Goal: Task Accomplishment & Management: Use online tool/utility

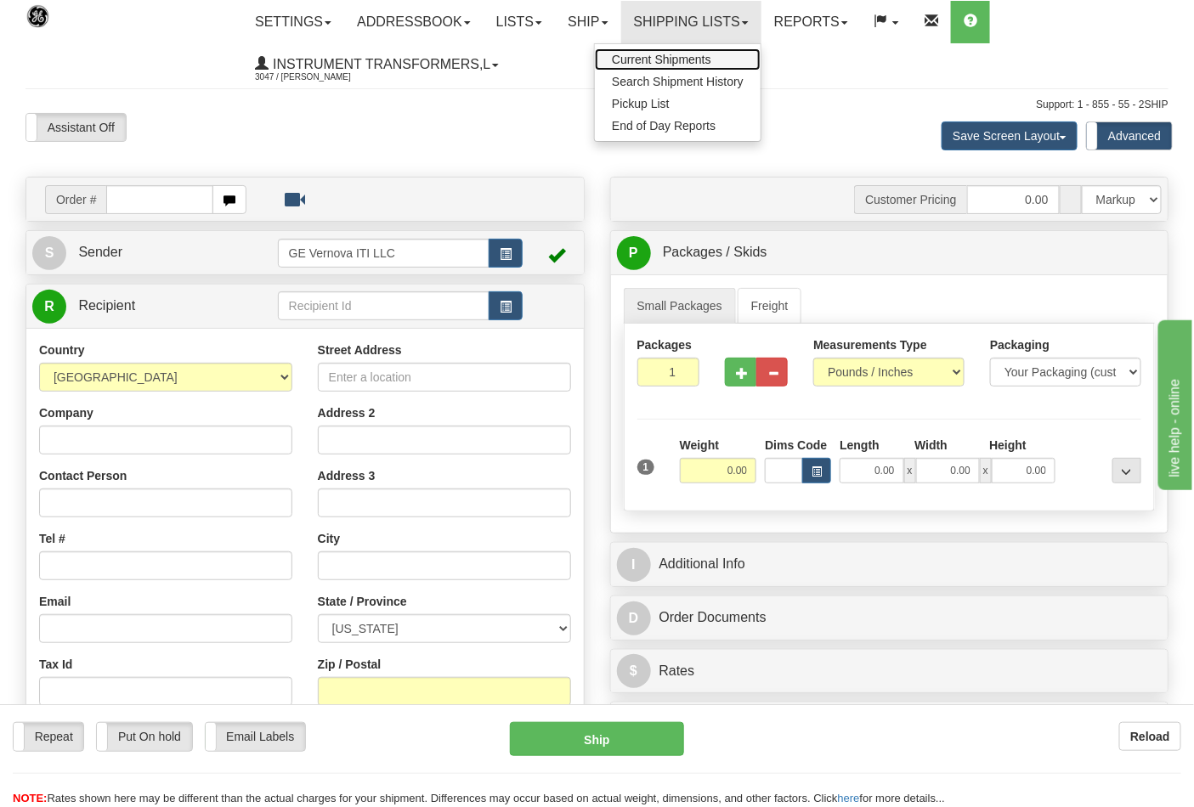
click at [732, 54] on link "Current Shipments" at bounding box center [678, 59] width 166 height 22
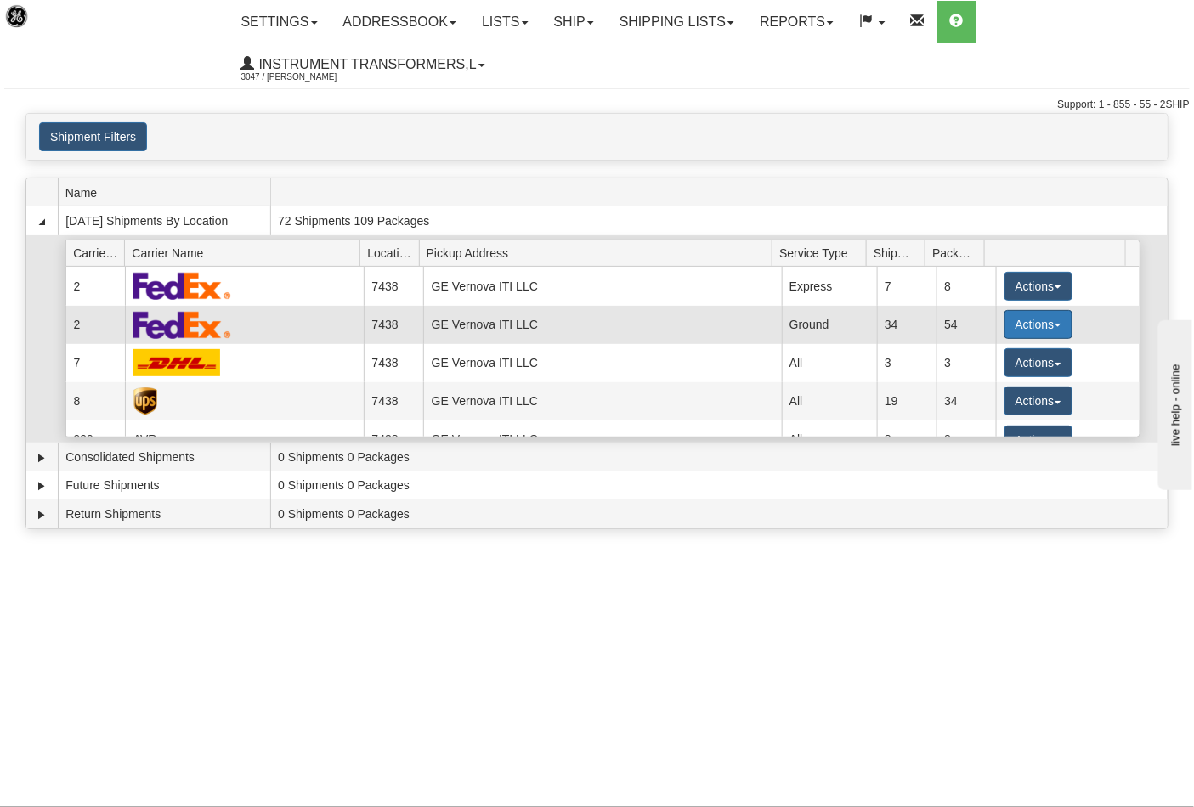
click at [1055, 325] on span "button" at bounding box center [1058, 325] width 7 height 3
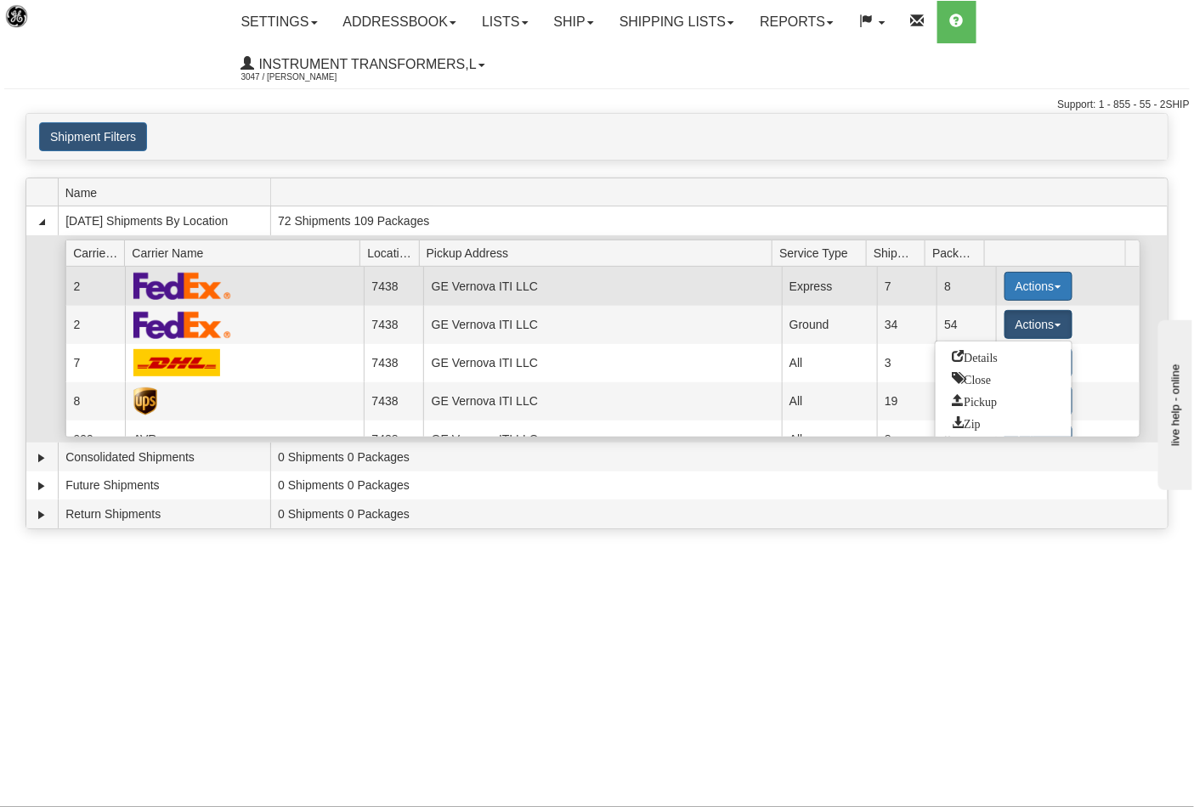
click at [1055, 287] on span "button" at bounding box center [1058, 287] width 7 height 3
click at [982, 347] on link "Close" at bounding box center [1004, 341] width 136 height 22
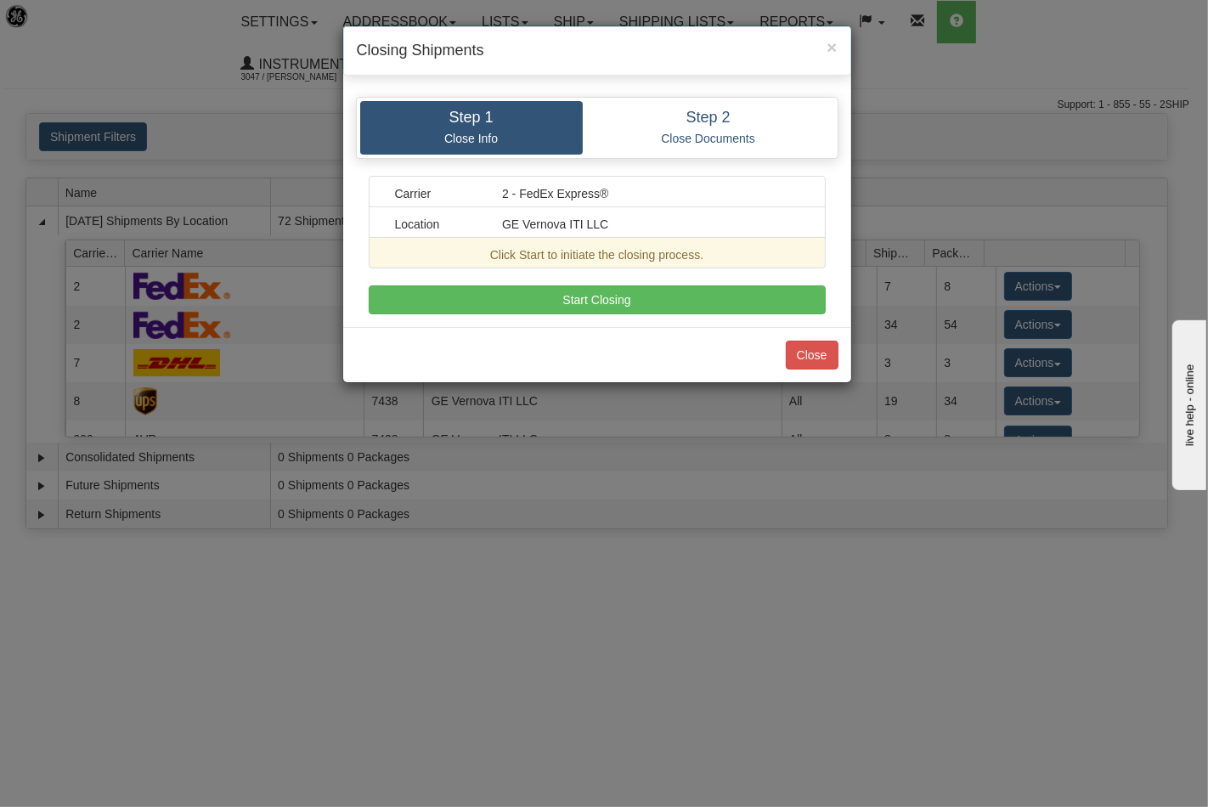
click at [634, 285] on div "Carrier 2 - FedEx Express® Location GE Vernova ITI LLC Click Start to initiate …" at bounding box center [597, 245] width 457 height 139
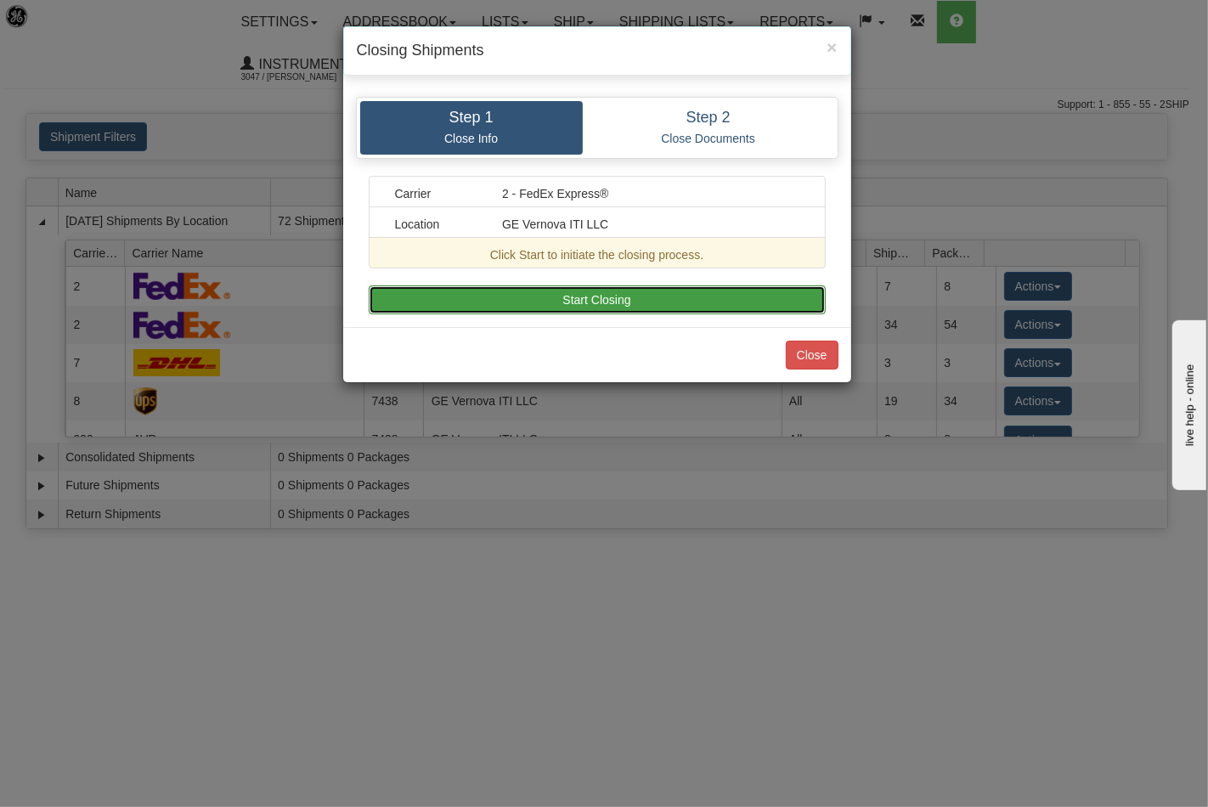
click at [634, 293] on button "Start Closing" at bounding box center [597, 300] width 457 height 29
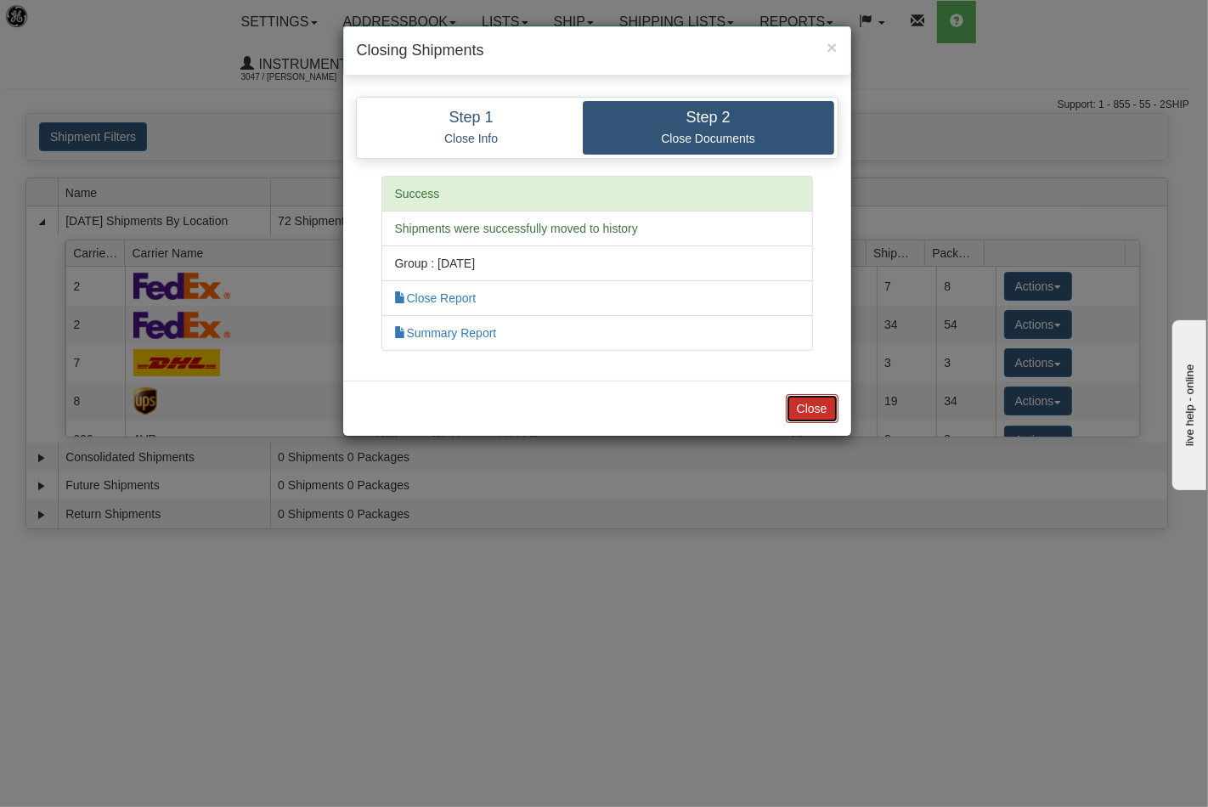
click at [835, 412] on button "Close" at bounding box center [812, 408] width 53 height 29
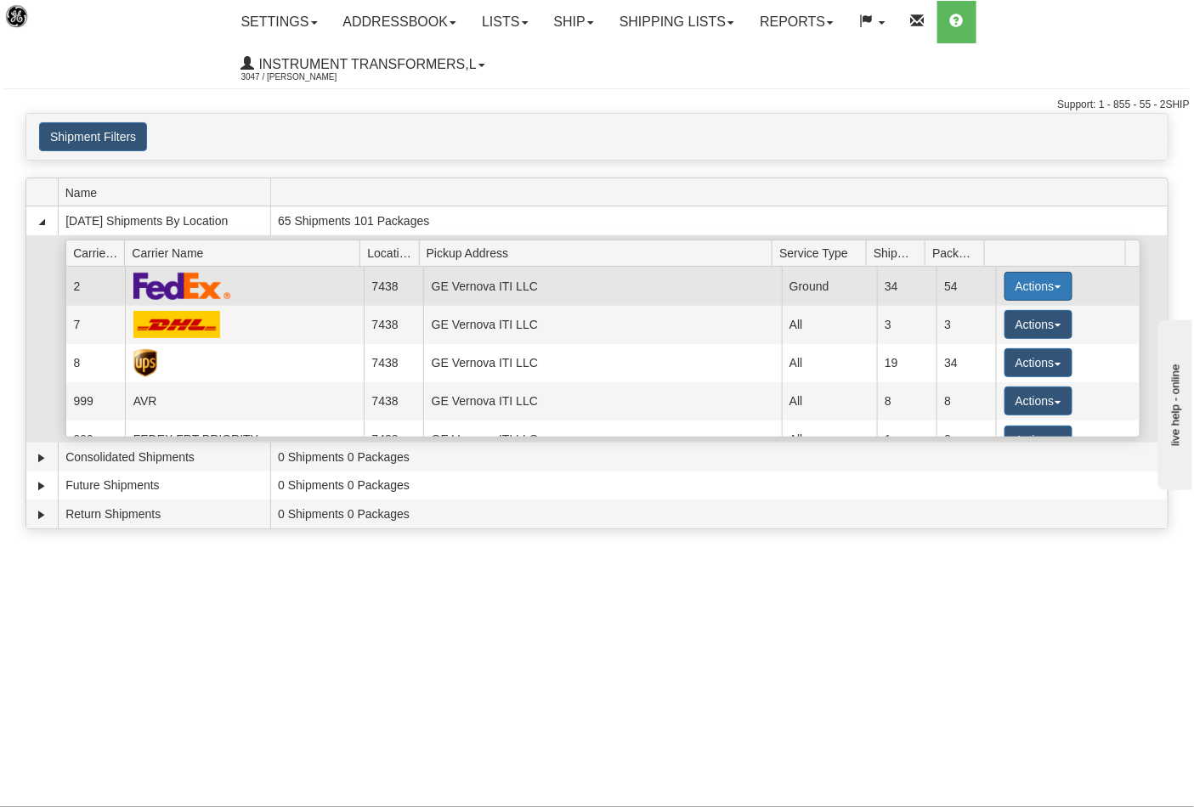
click at [1055, 286] on span "button" at bounding box center [1058, 287] width 7 height 3
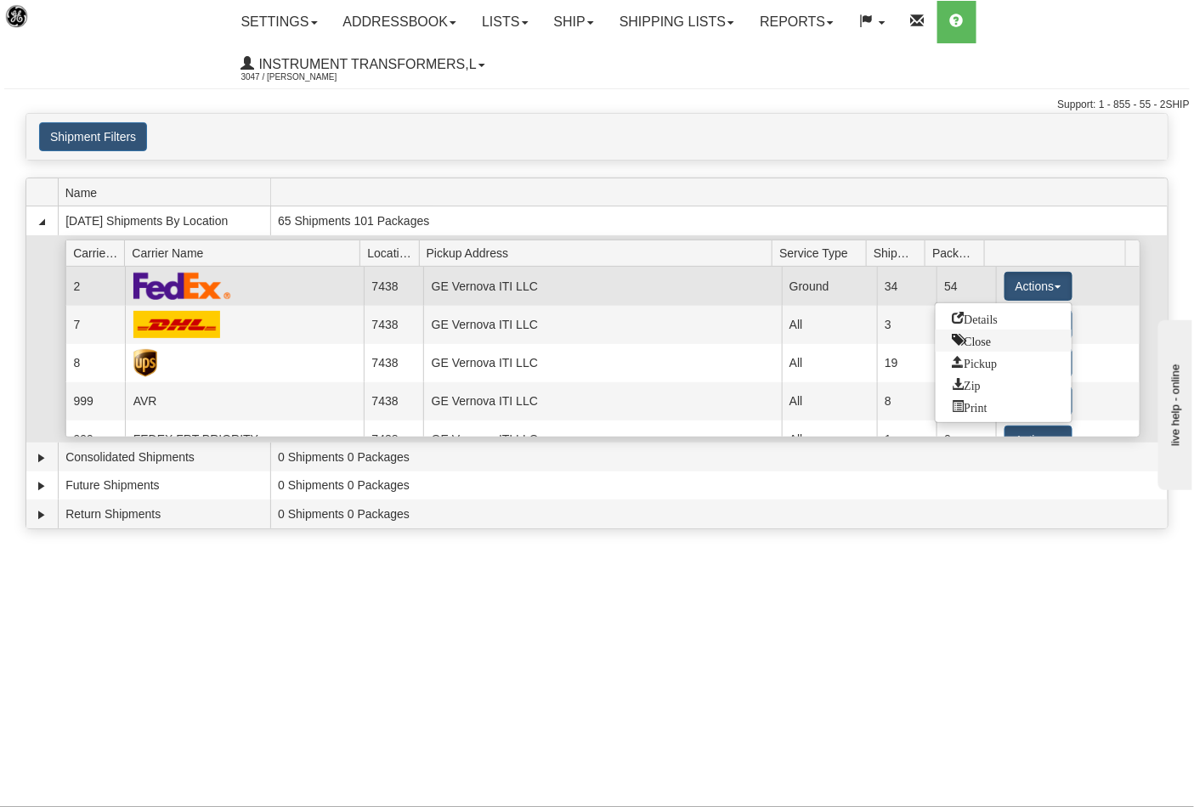
click at [974, 342] on span "Close" at bounding box center [972, 340] width 39 height 12
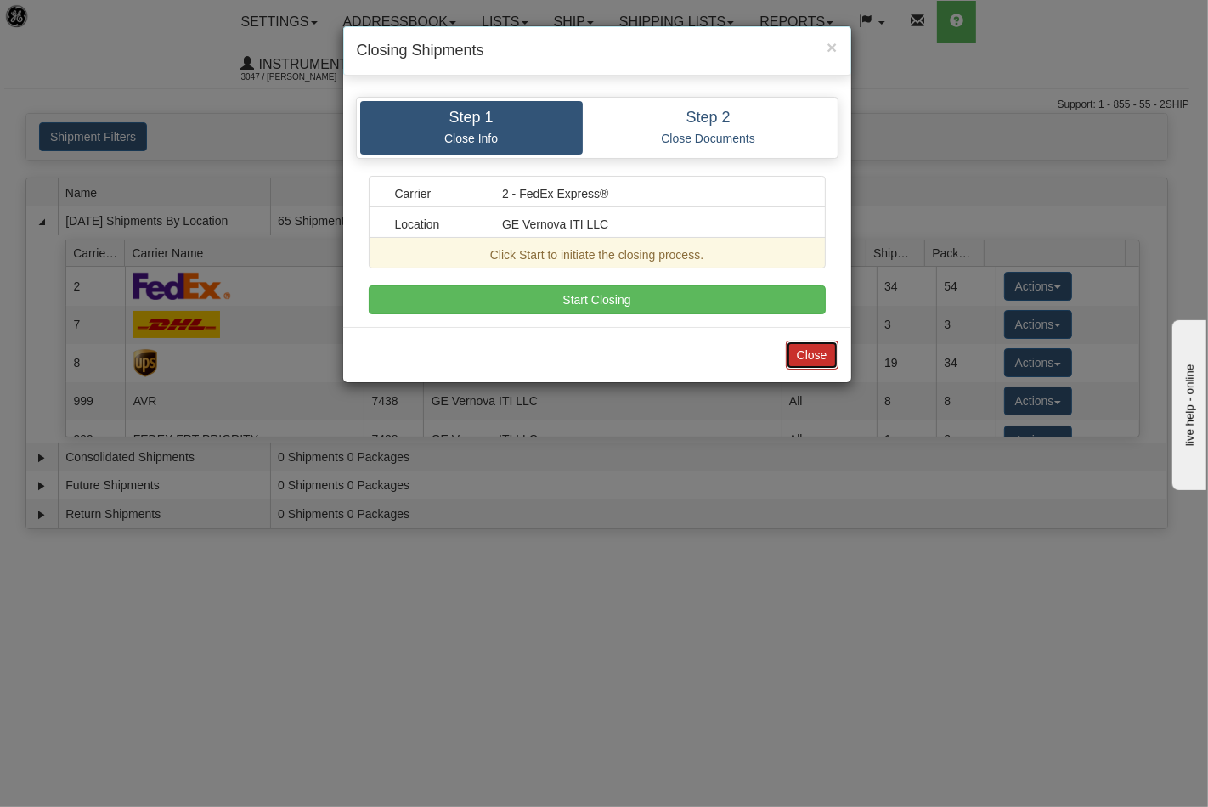
click at [827, 355] on button "Close" at bounding box center [812, 355] width 53 height 29
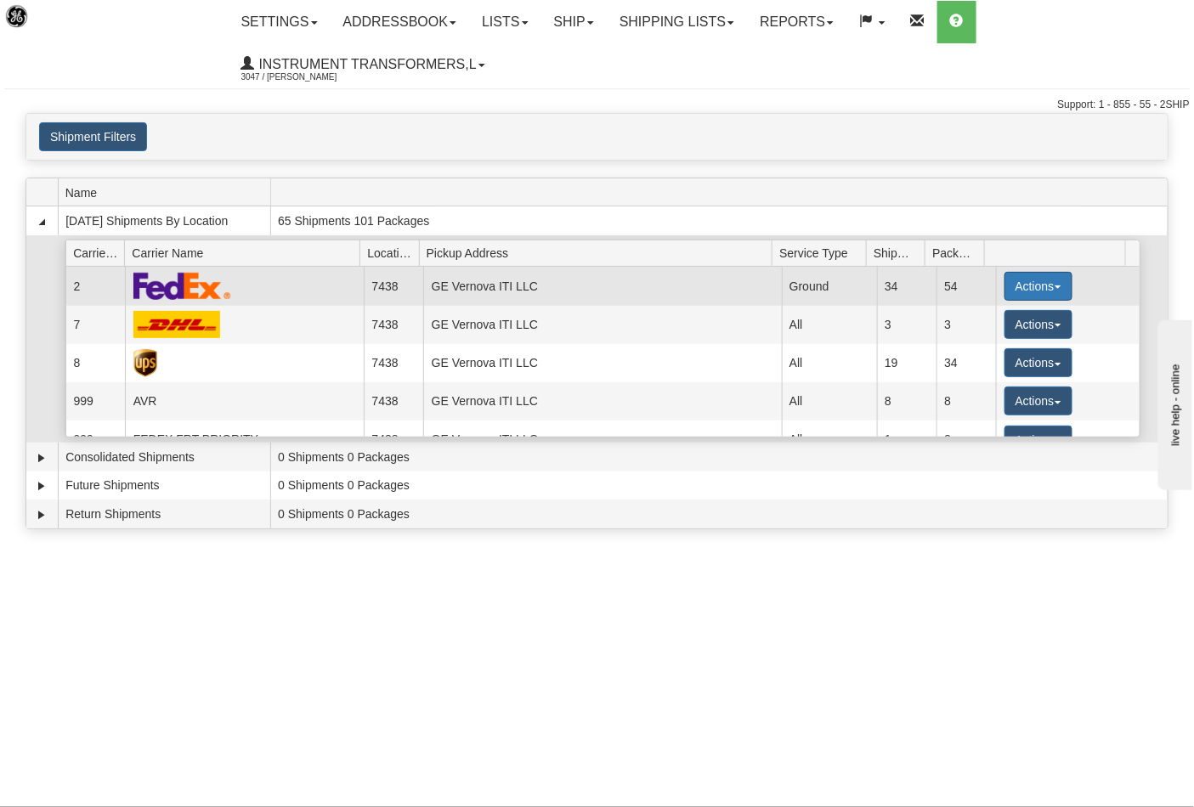
click at [1049, 289] on button "Actions" at bounding box center [1038, 286] width 68 height 29
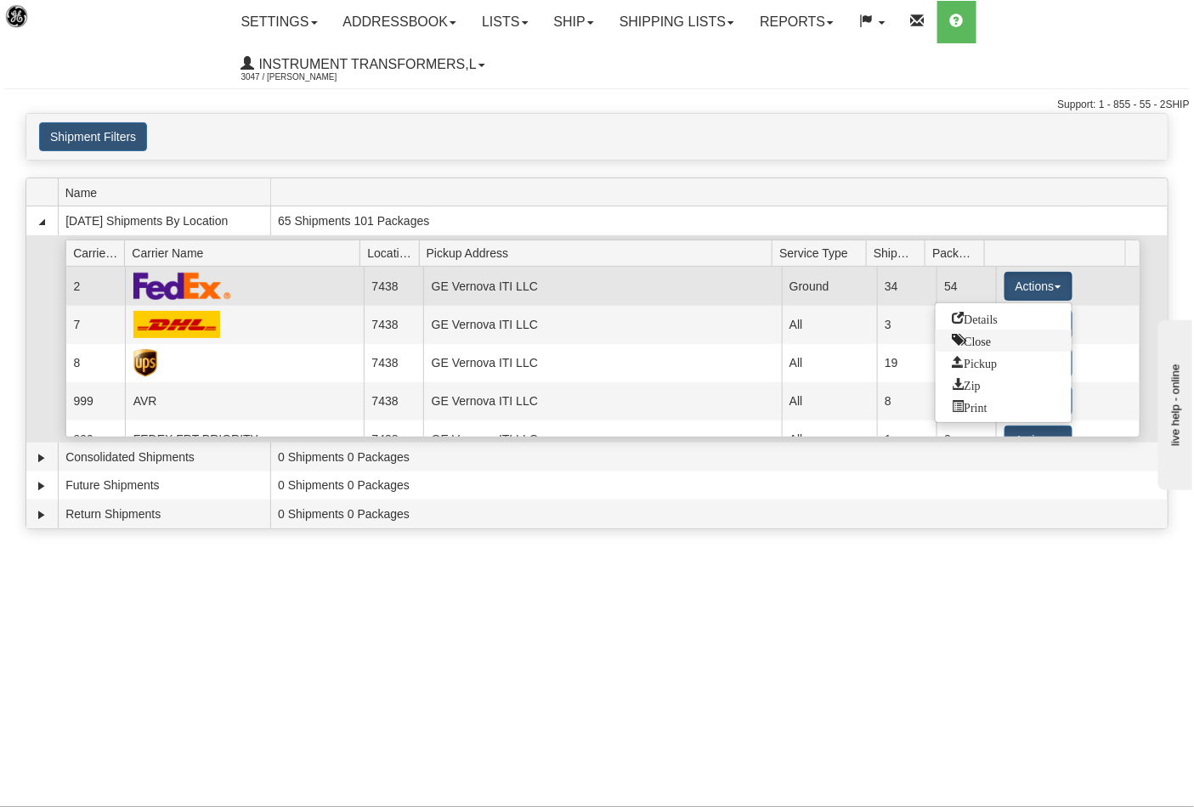
click at [982, 338] on span "Close" at bounding box center [972, 340] width 39 height 12
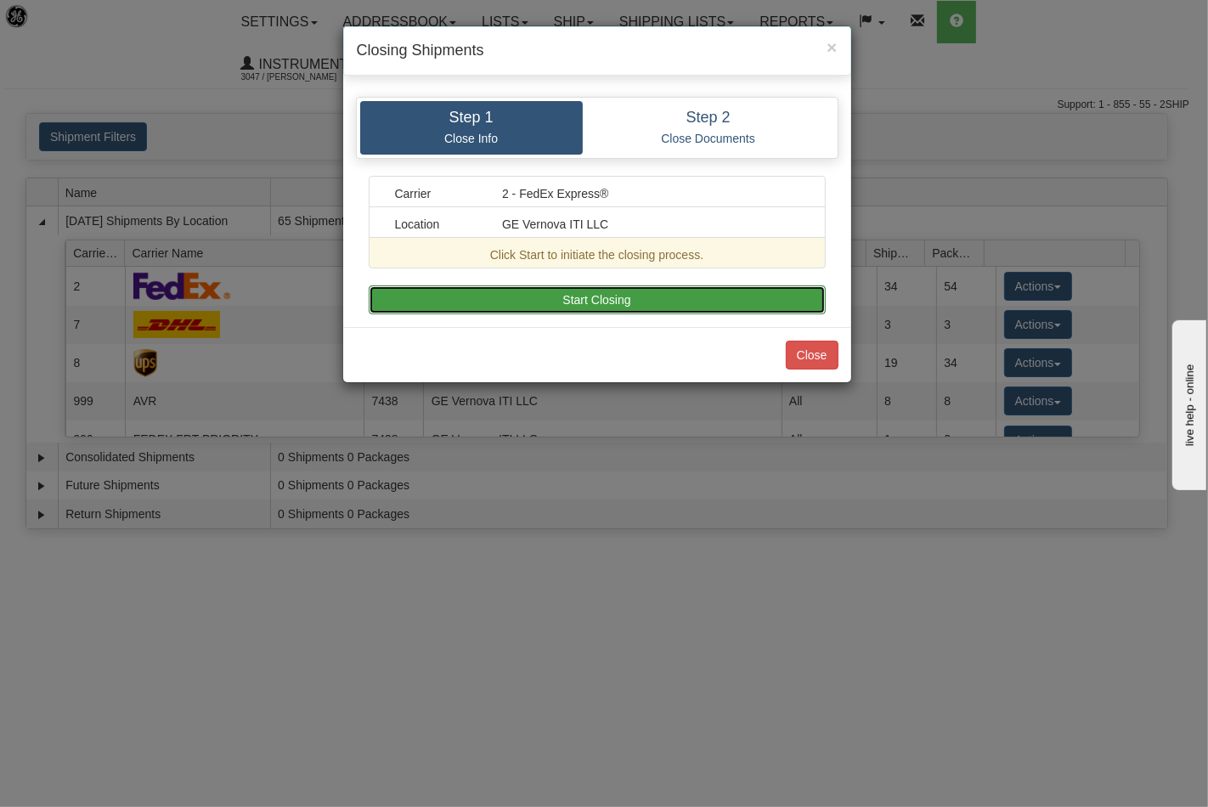
click at [682, 299] on button "Start Closing" at bounding box center [597, 300] width 457 height 29
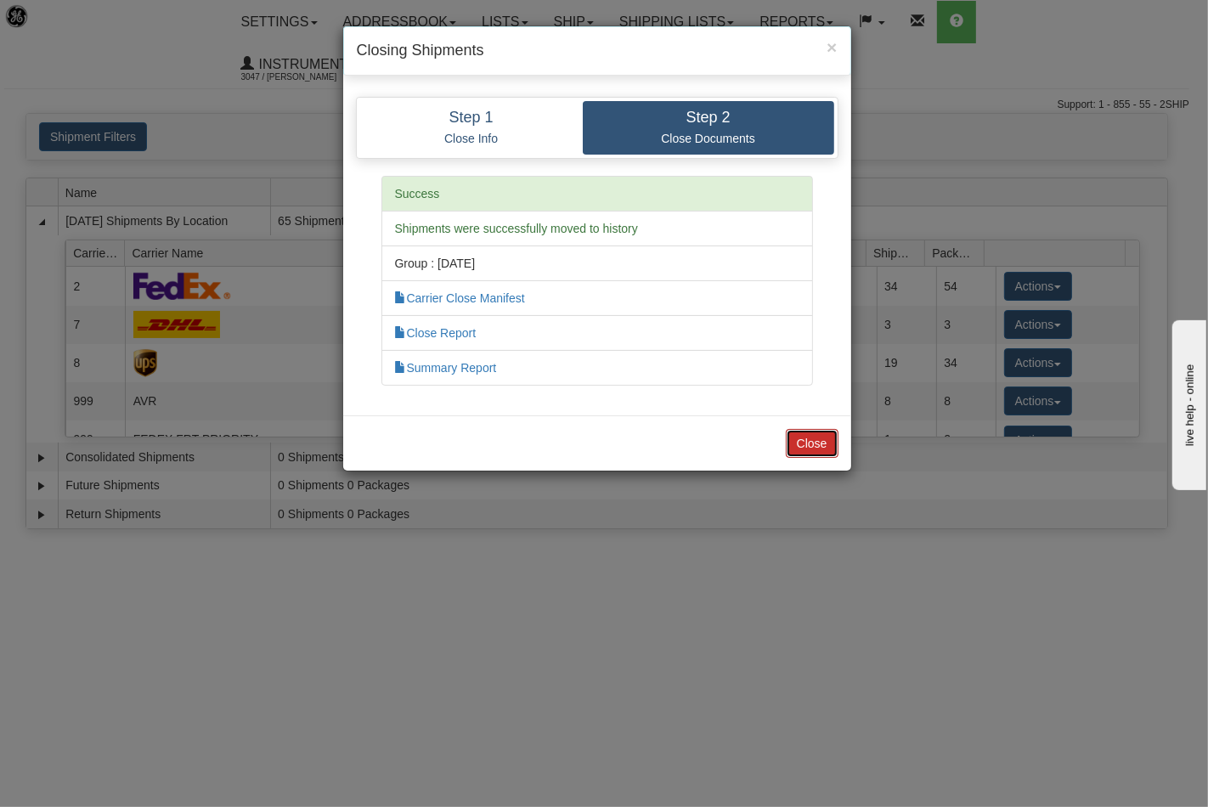
click at [801, 437] on button "Close" at bounding box center [812, 443] width 53 height 29
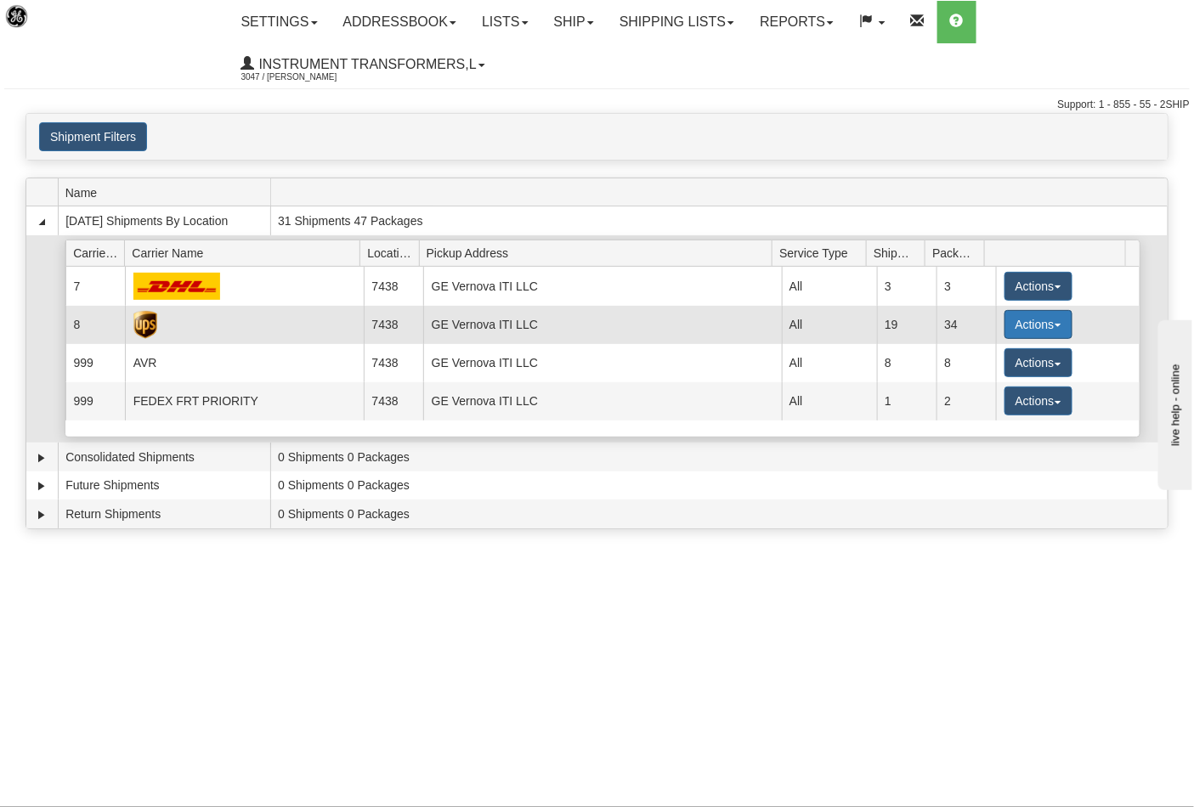
click at [1050, 327] on button "Actions" at bounding box center [1038, 324] width 68 height 29
click at [970, 378] on span "Close" at bounding box center [972, 378] width 39 height 12
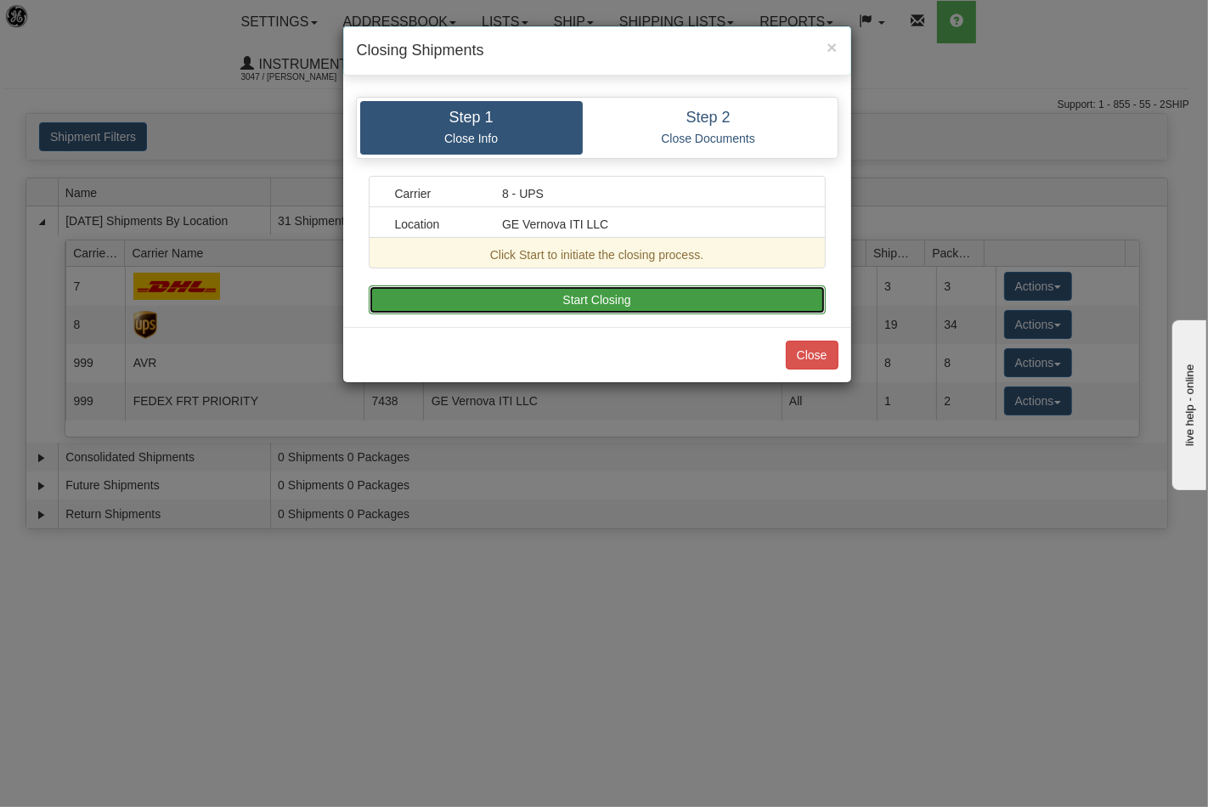
click at [693, 306] on button "Start Closing" at bounding box center [597, 300] width 457 height 29
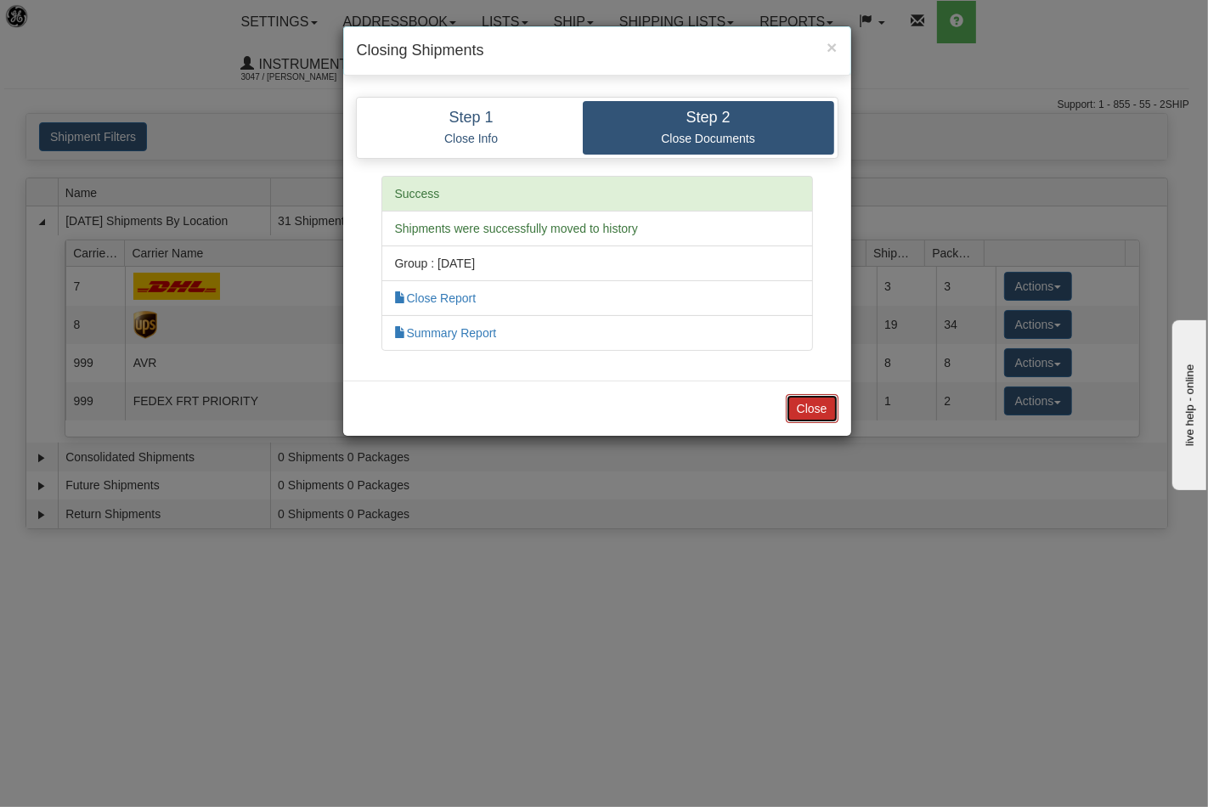
click at [811, 402] on button "Close" at bounding box center [812, 408] width 53 height 29
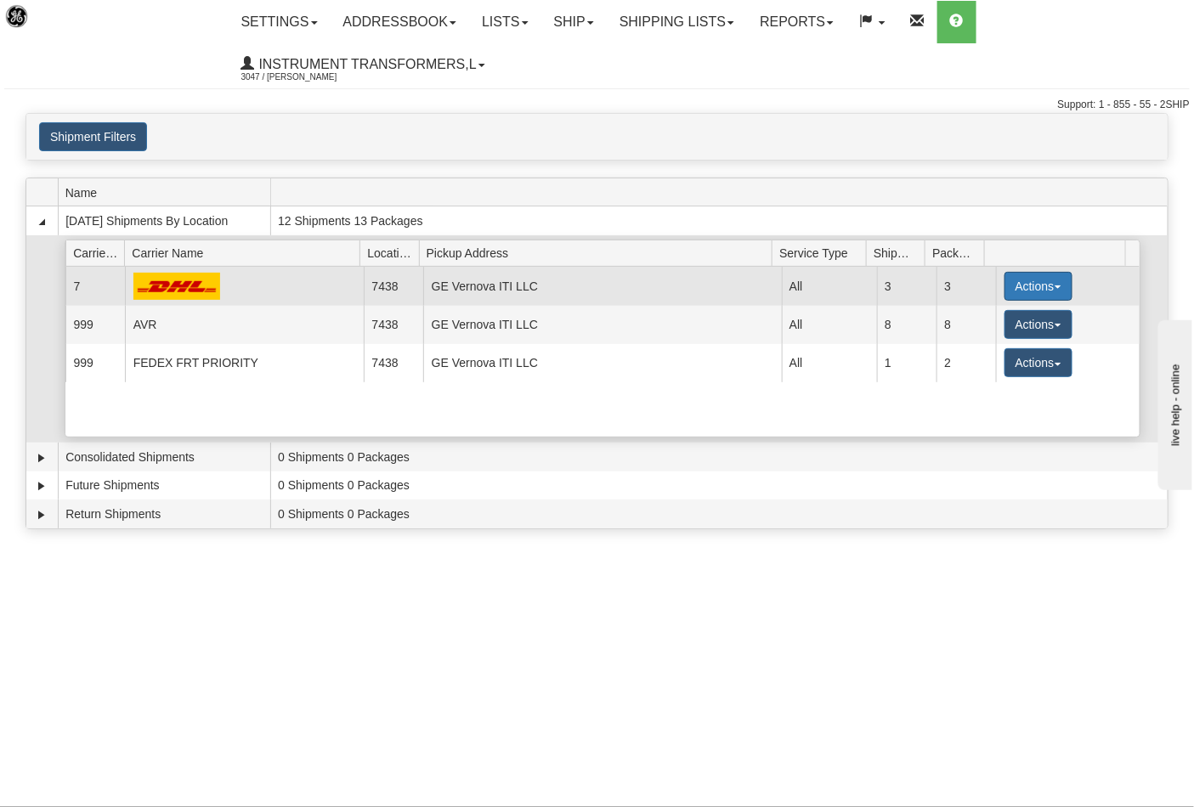
click at [1054, 287] on button "Actions" at bounding box center [1038, 286] width 68 height 29
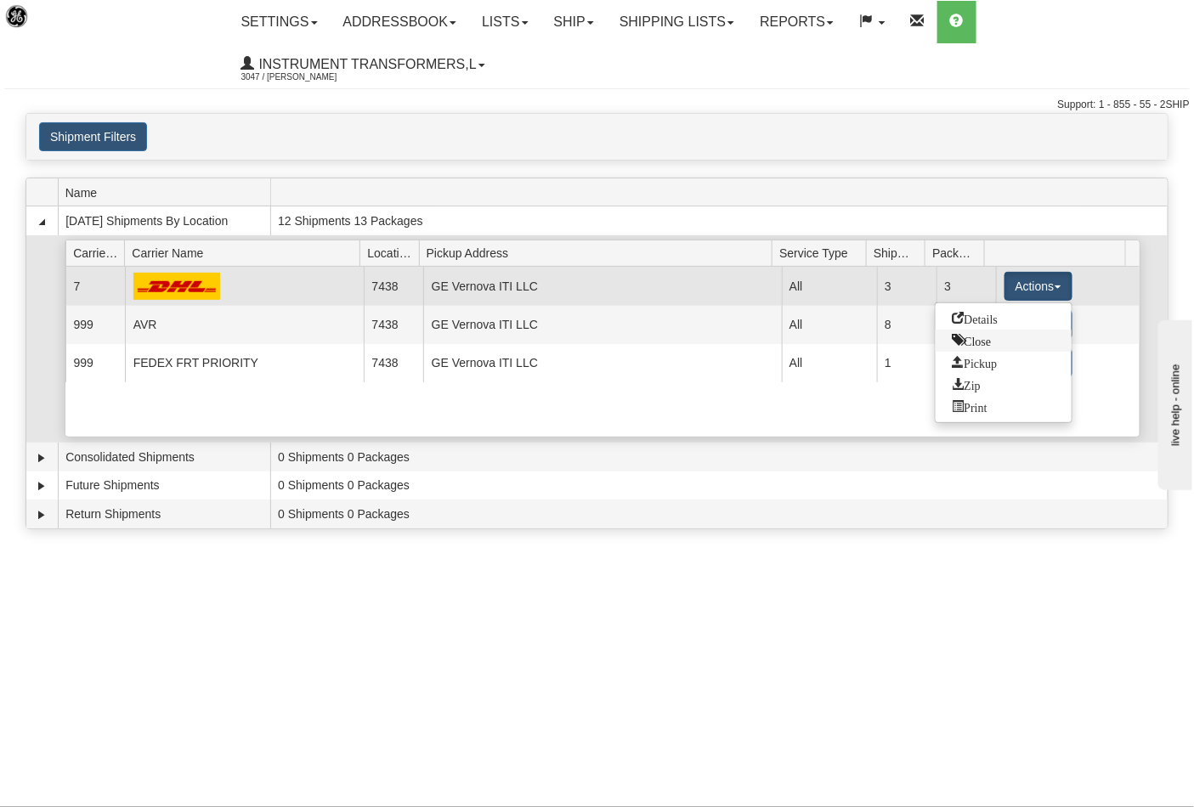
click at [984, 338] on span "Close" at bounding box center [972, 340] width 39 height 12
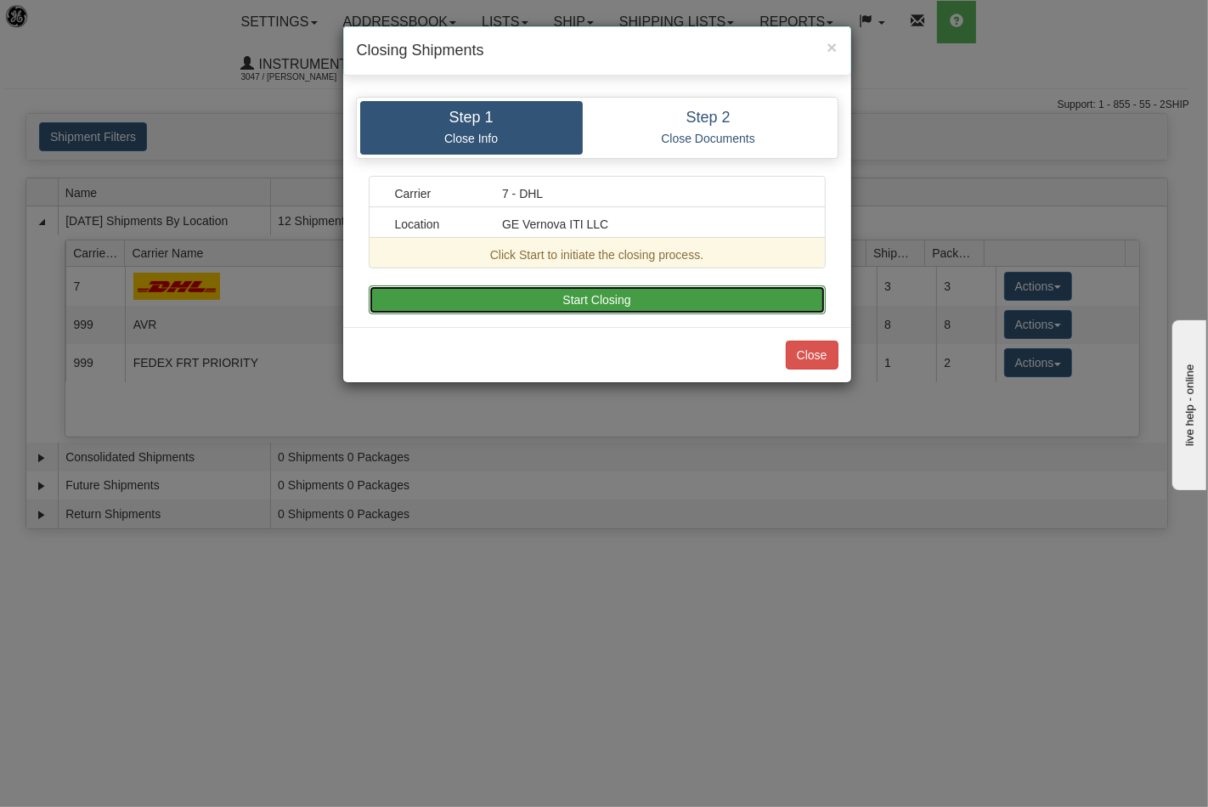
click at [714, 290] on button "Start Closing" at bounding box center [597, 300] width 457 height 29
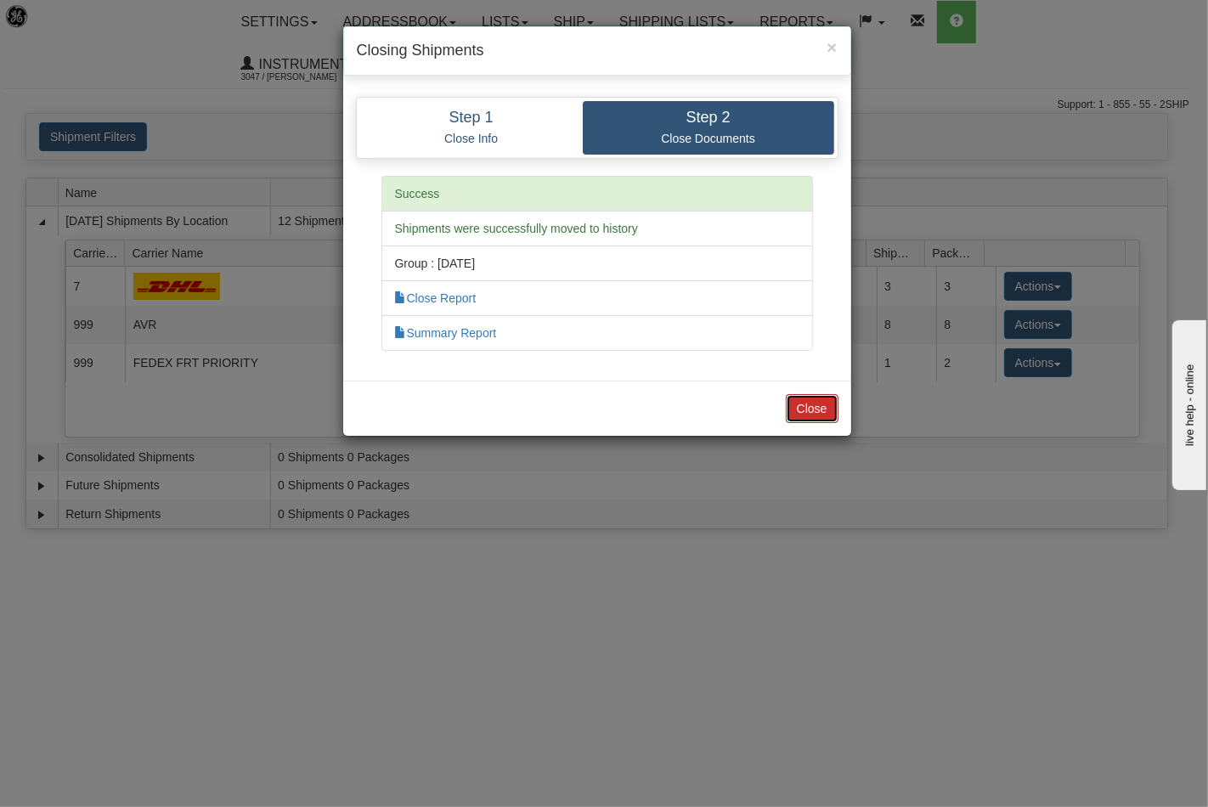
click at [813, 410] on button "Close" at bounding box center [812, 408] width 53 height 29
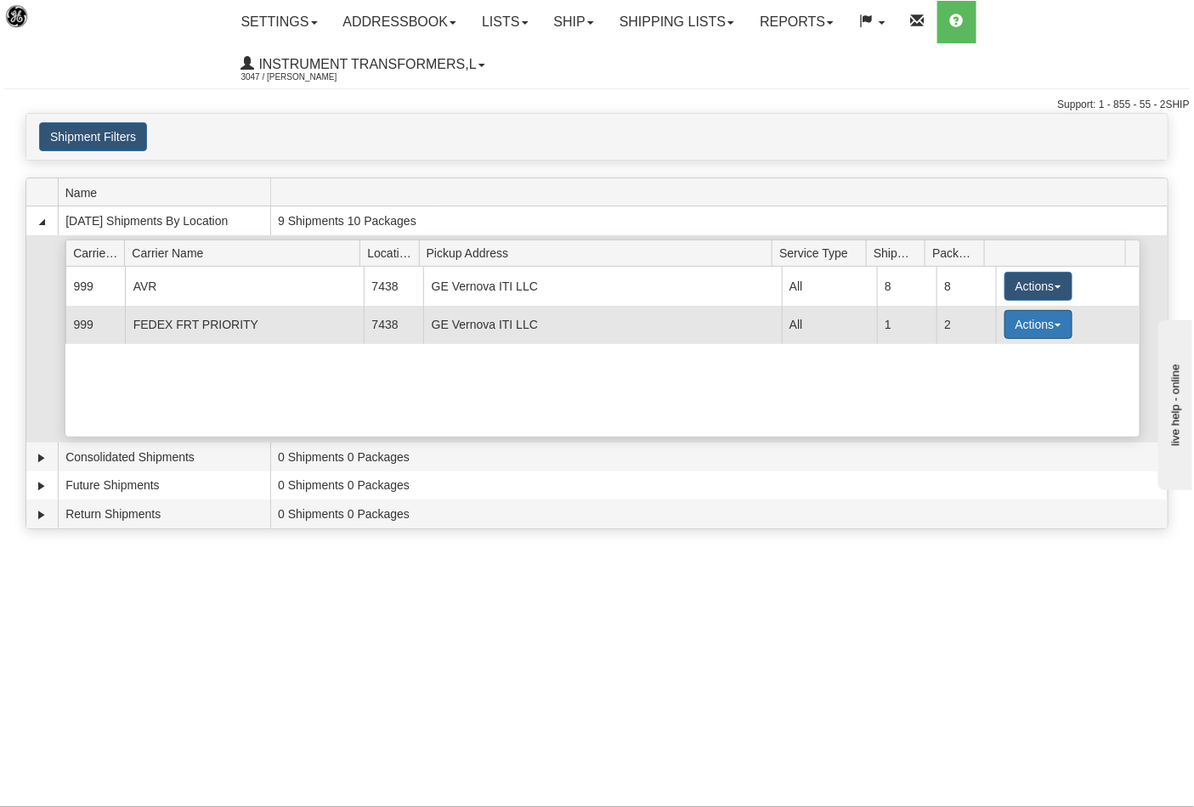
click at [1043, 320] on button "Actions" at bounding box center [1038, 324] width 68 height 29
click at [983, 376] on span "Close" at bounding box center [972, 378] width 39 height 12
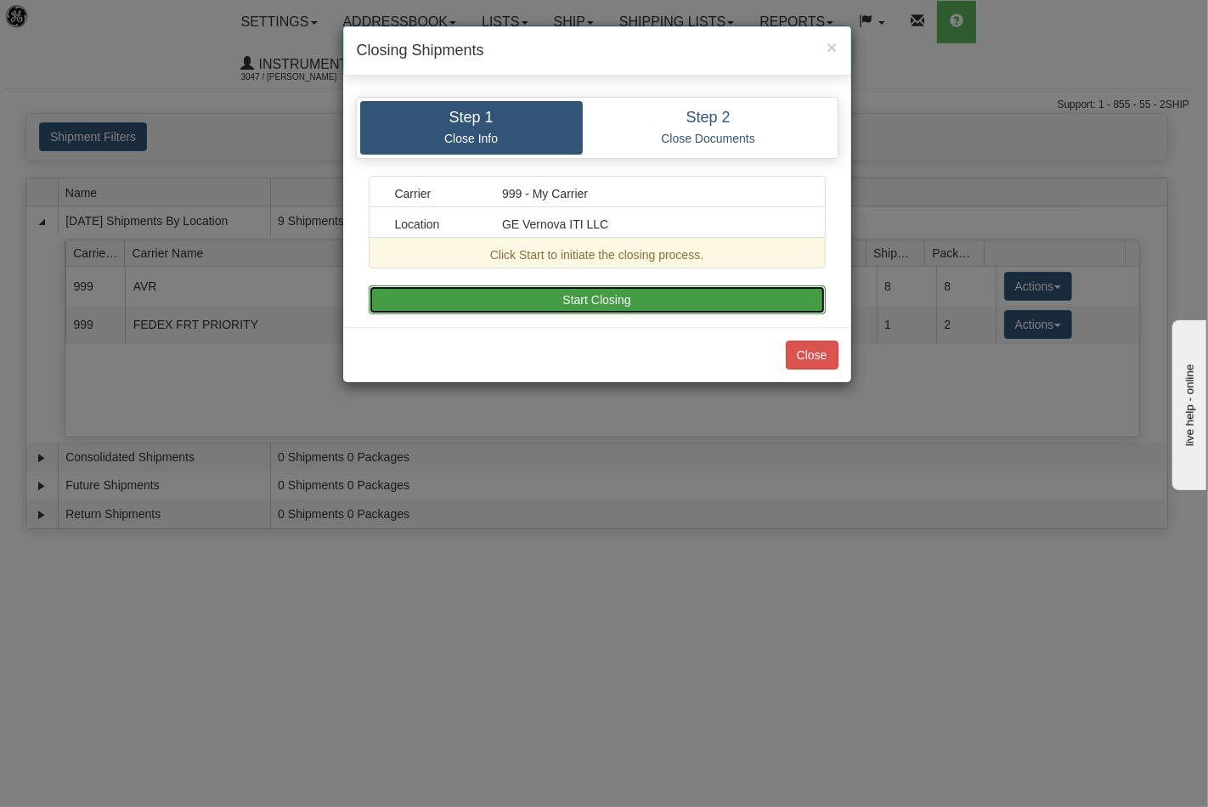
click at [659, 303] on button "Start Closing" at bounding box center [597, 300] width 457 height 29
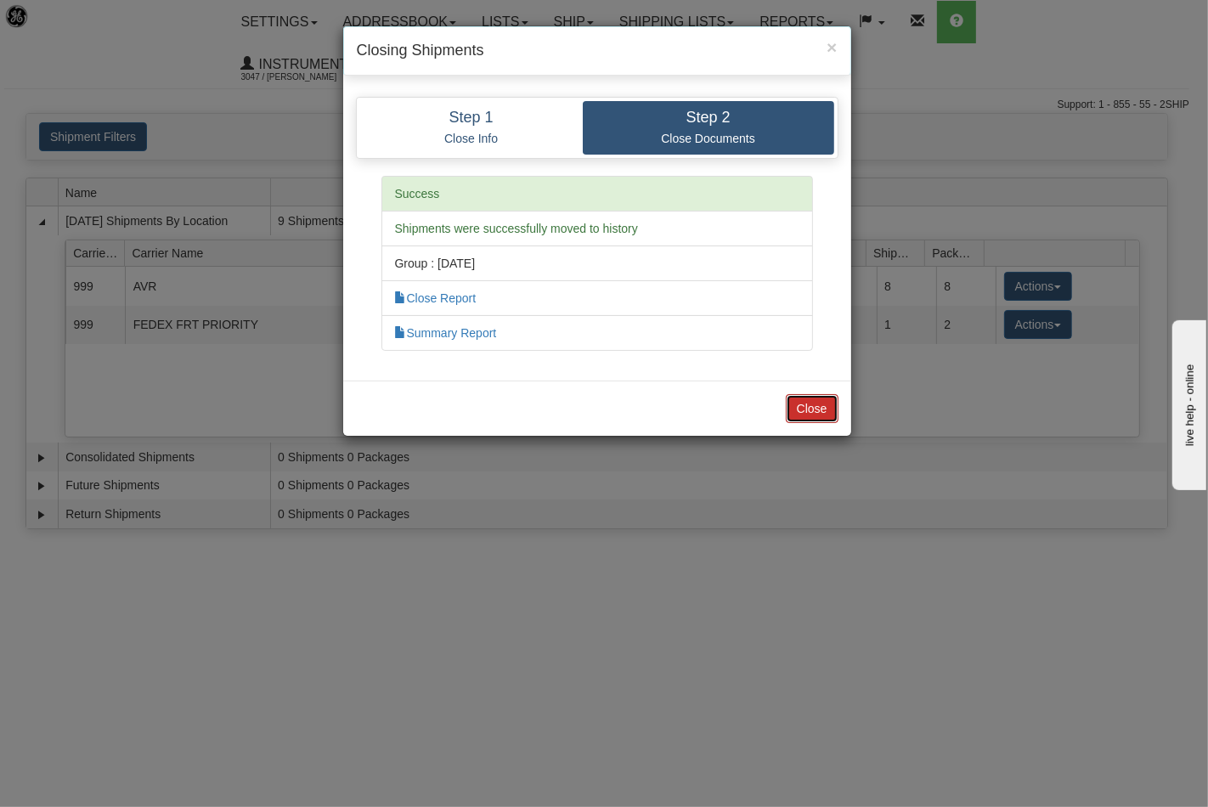
click at [817, 408] on button "Close" at bounding box center [812, 408] width 53 height 29
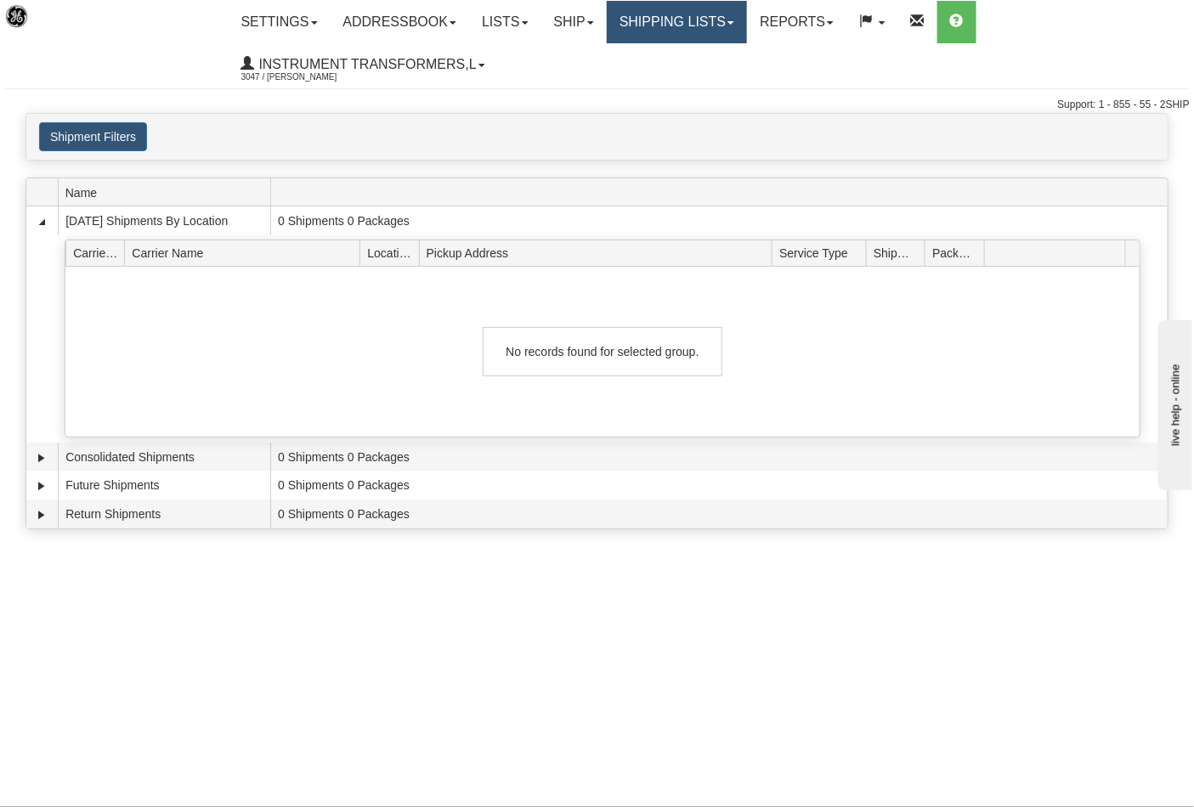
click at [737, 27] on link "Shipping lists" at bounding box center [677, 22] width 140 height 42
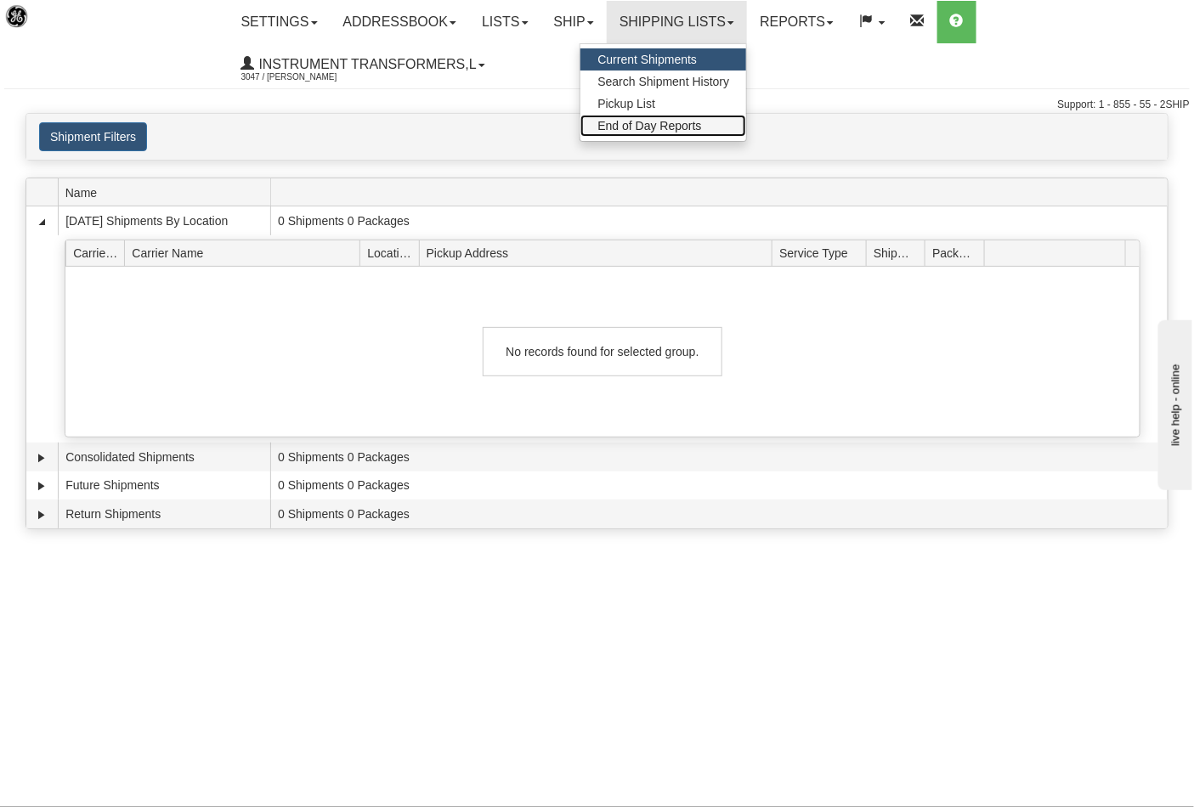
click at [693, 127] on span "End of Day Reports" at bounding box center [649, 126] width 104 height 14
